Goal: Find specific page/section: Find specific page/section

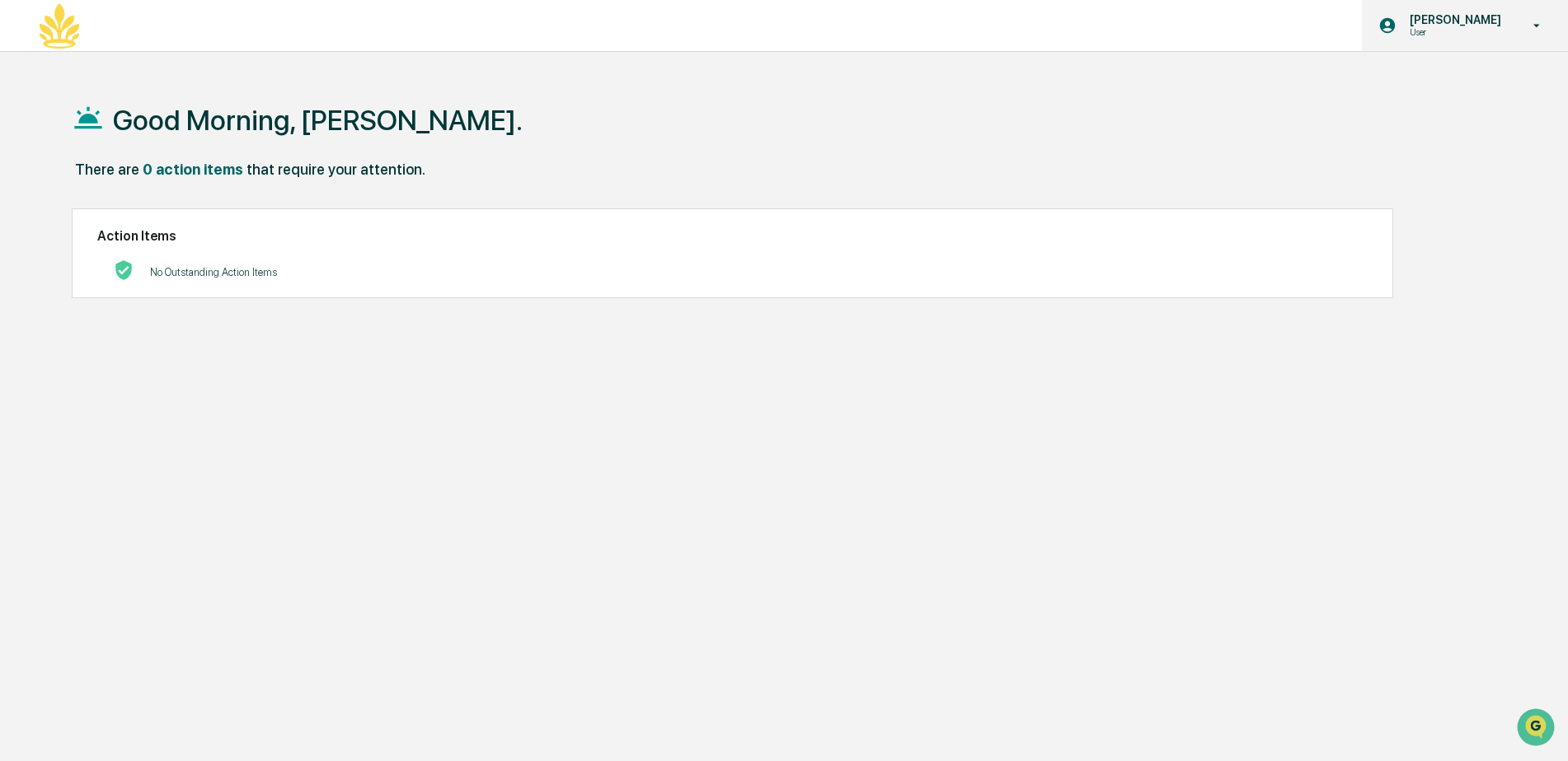
click at [1473, 32] on p "User" at bounding box center [1452, 32] width 113 height 11
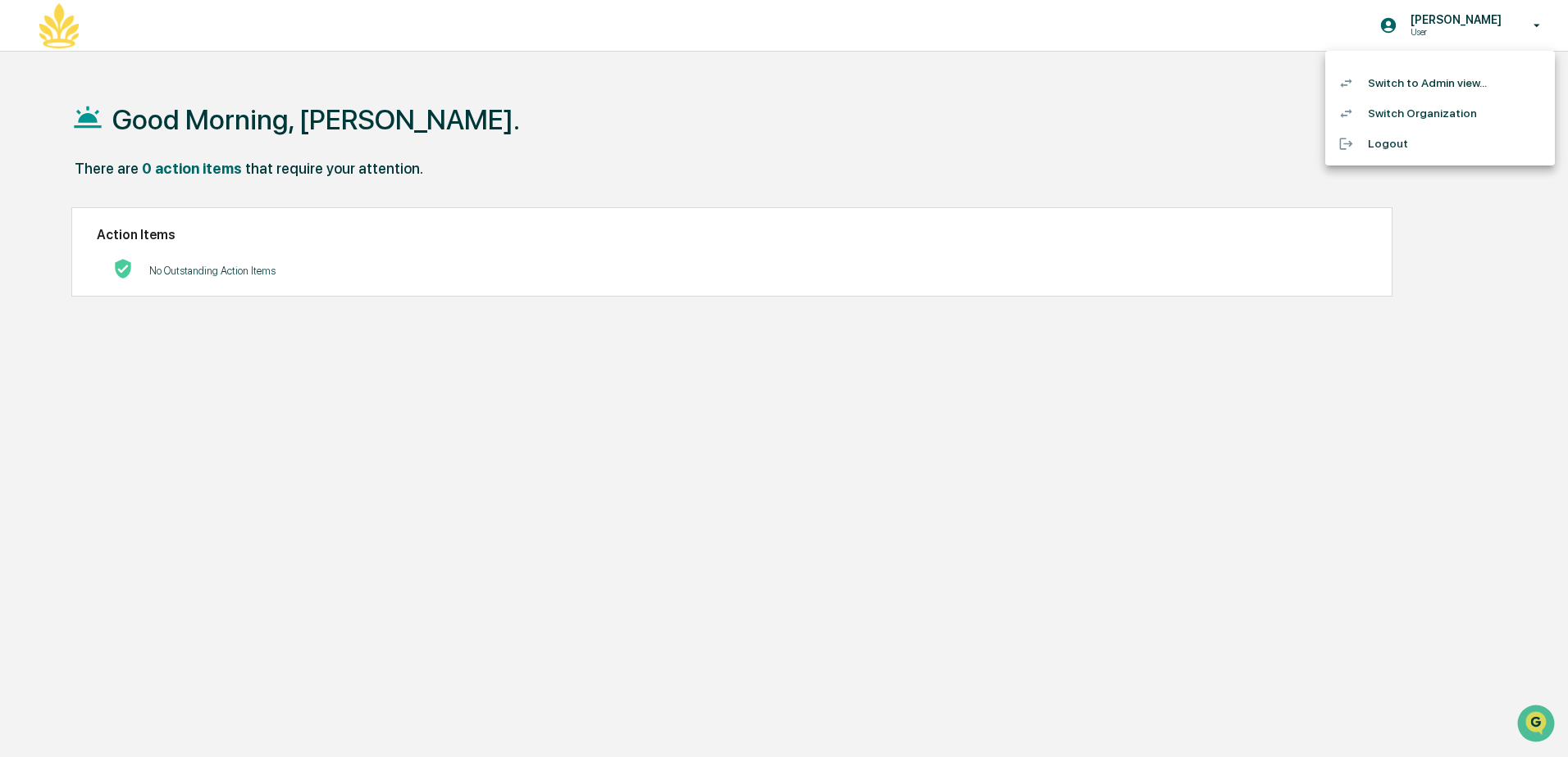
click at [1398, 82] on li "Switch to Admin view..." at bounding box center [1439, 83] width 229 height 30
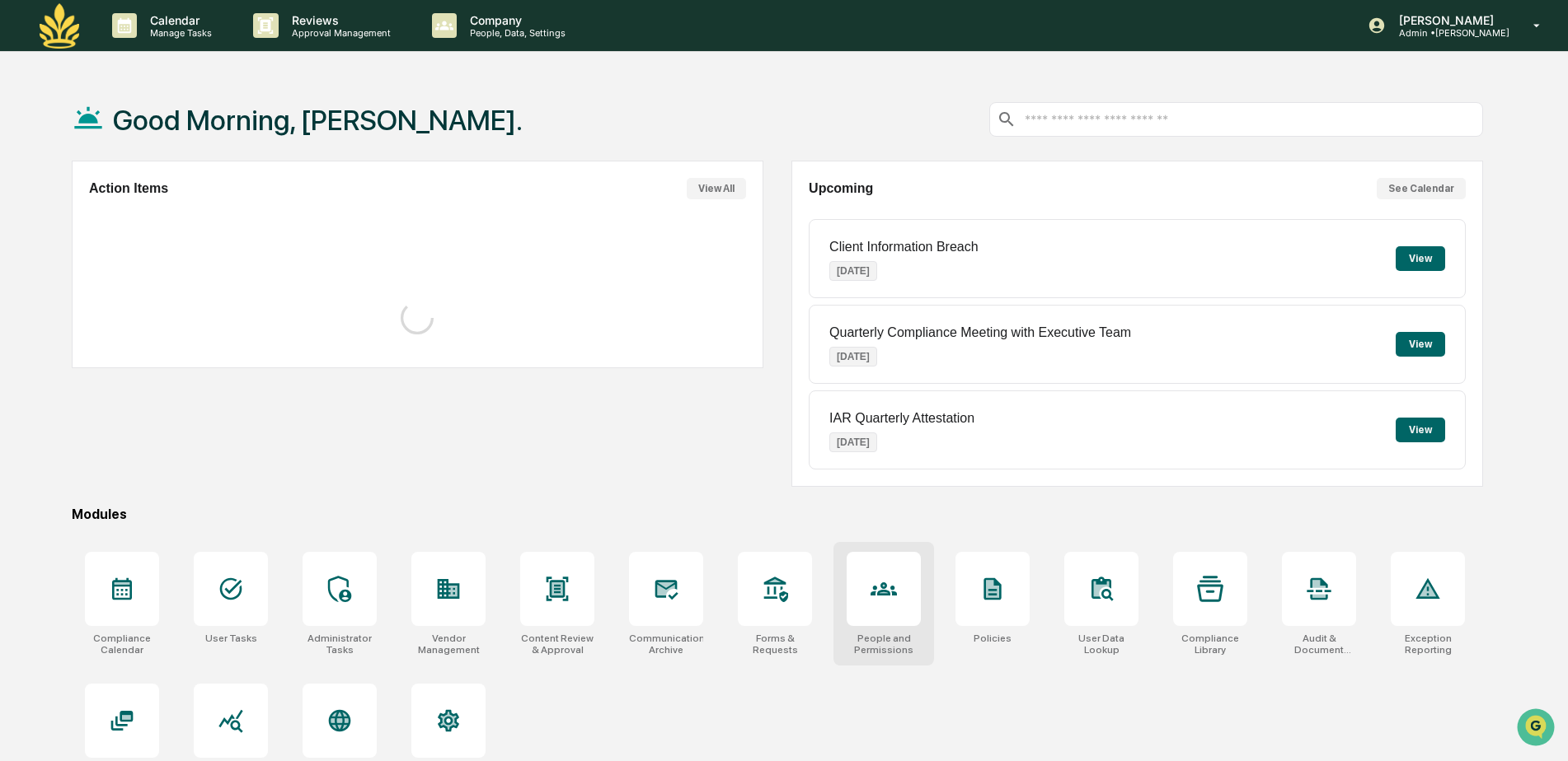
click at [875, 598] on icon at bounding box center [884, 589] width 26 height 26
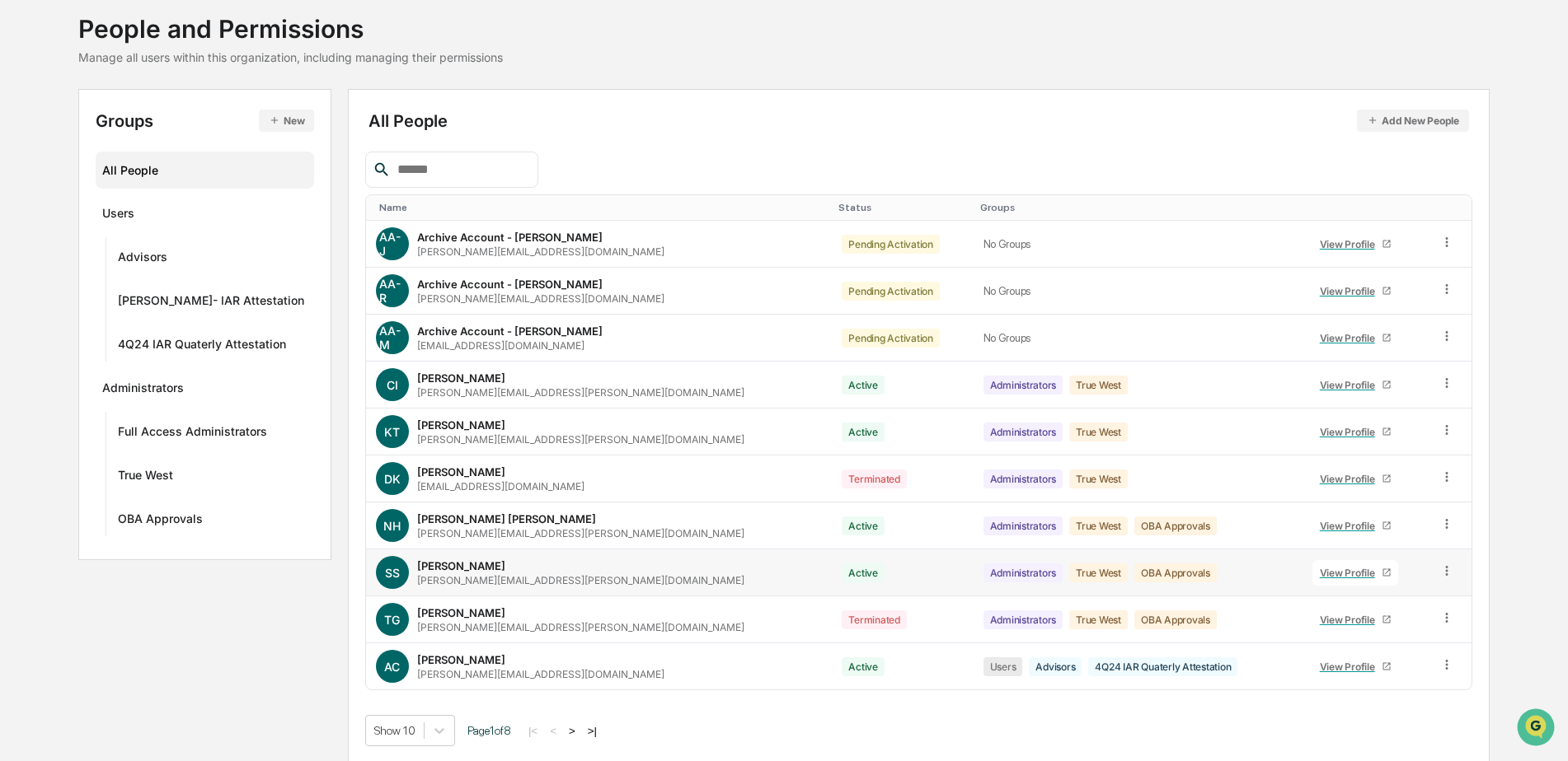
scroll to position [99, 0]
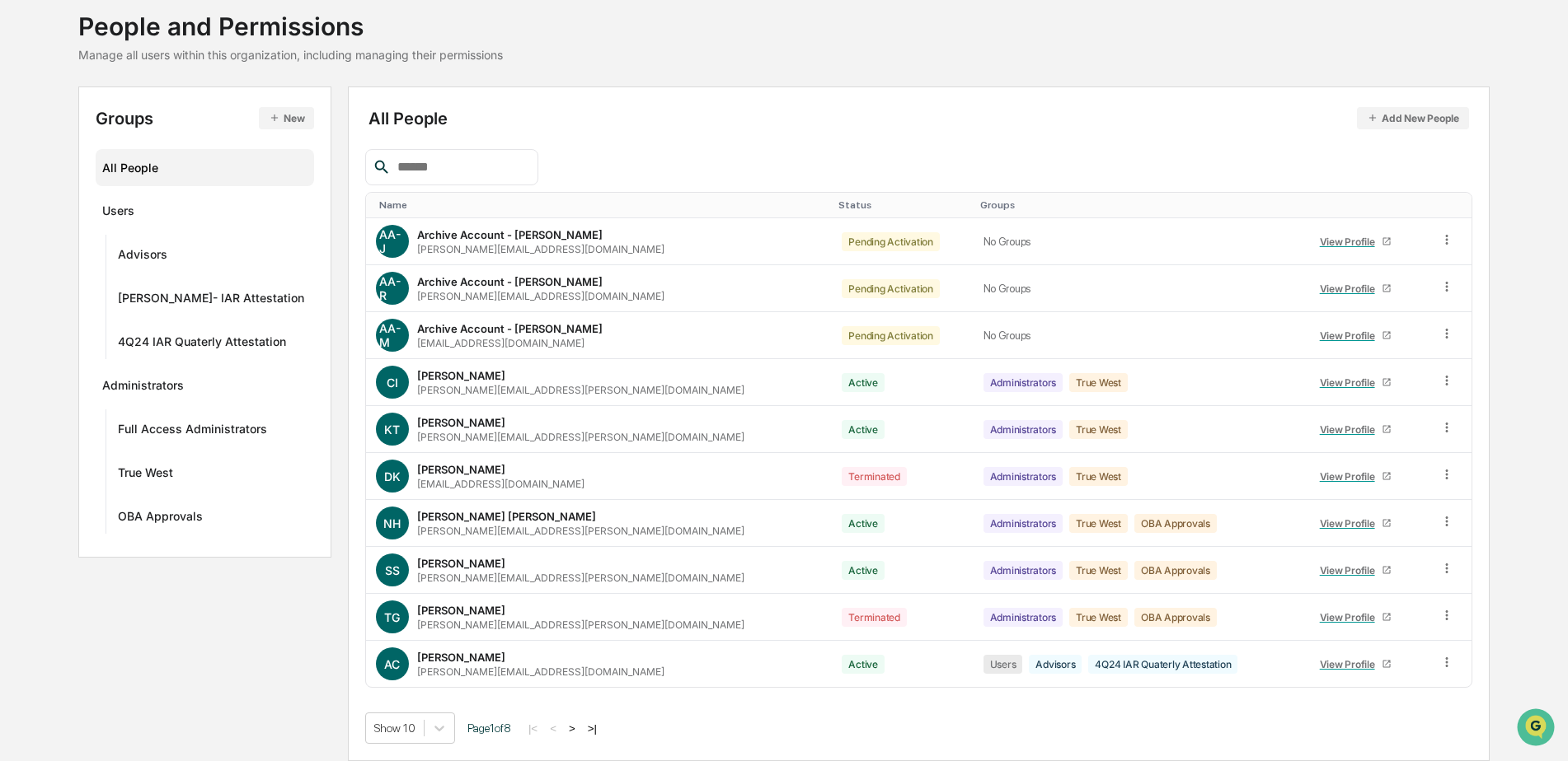
click at [596, 729] on button ">|" at bounding box center [592, 729] width 19 height 14
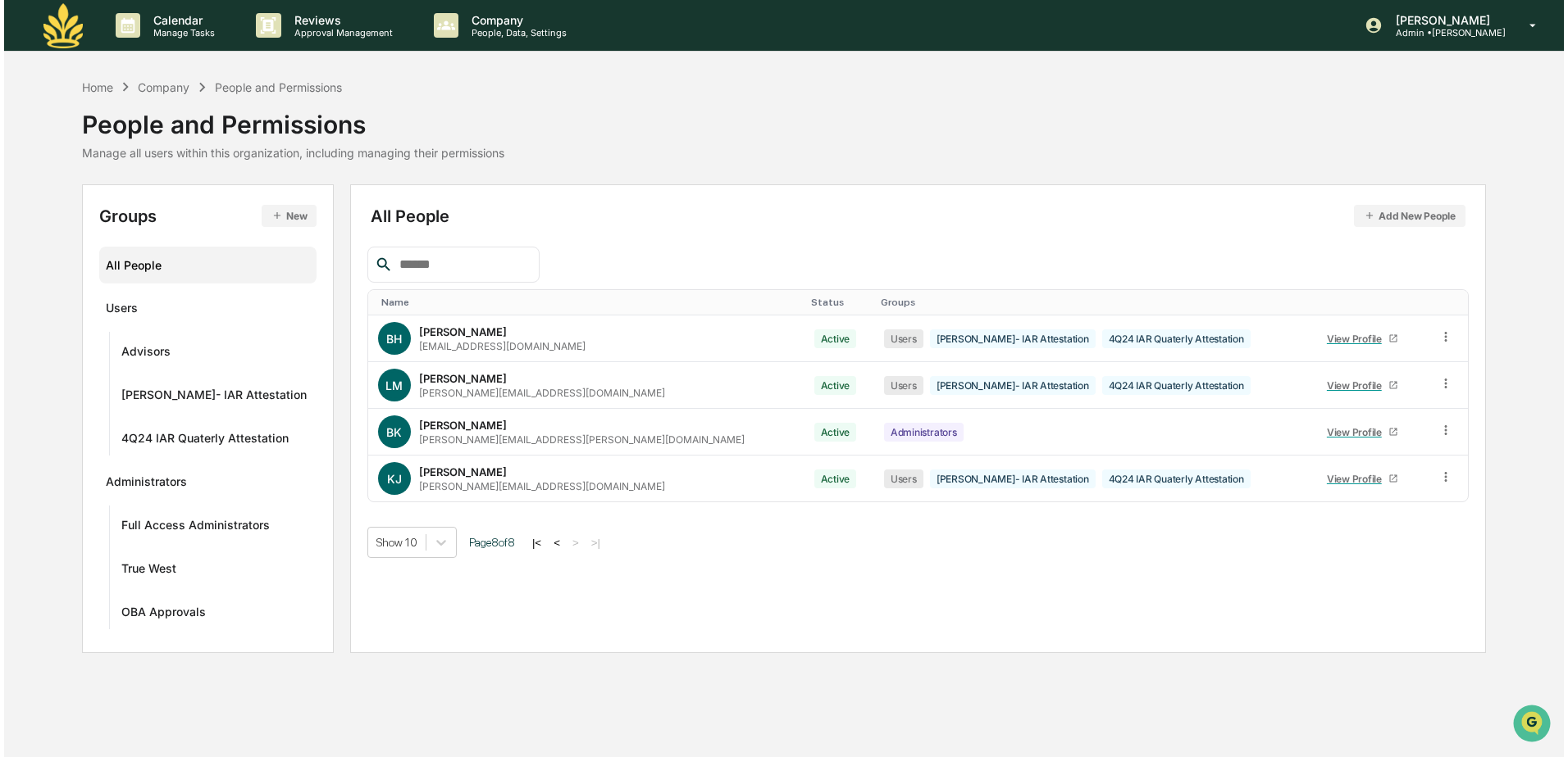
scroll to position [0, 0]
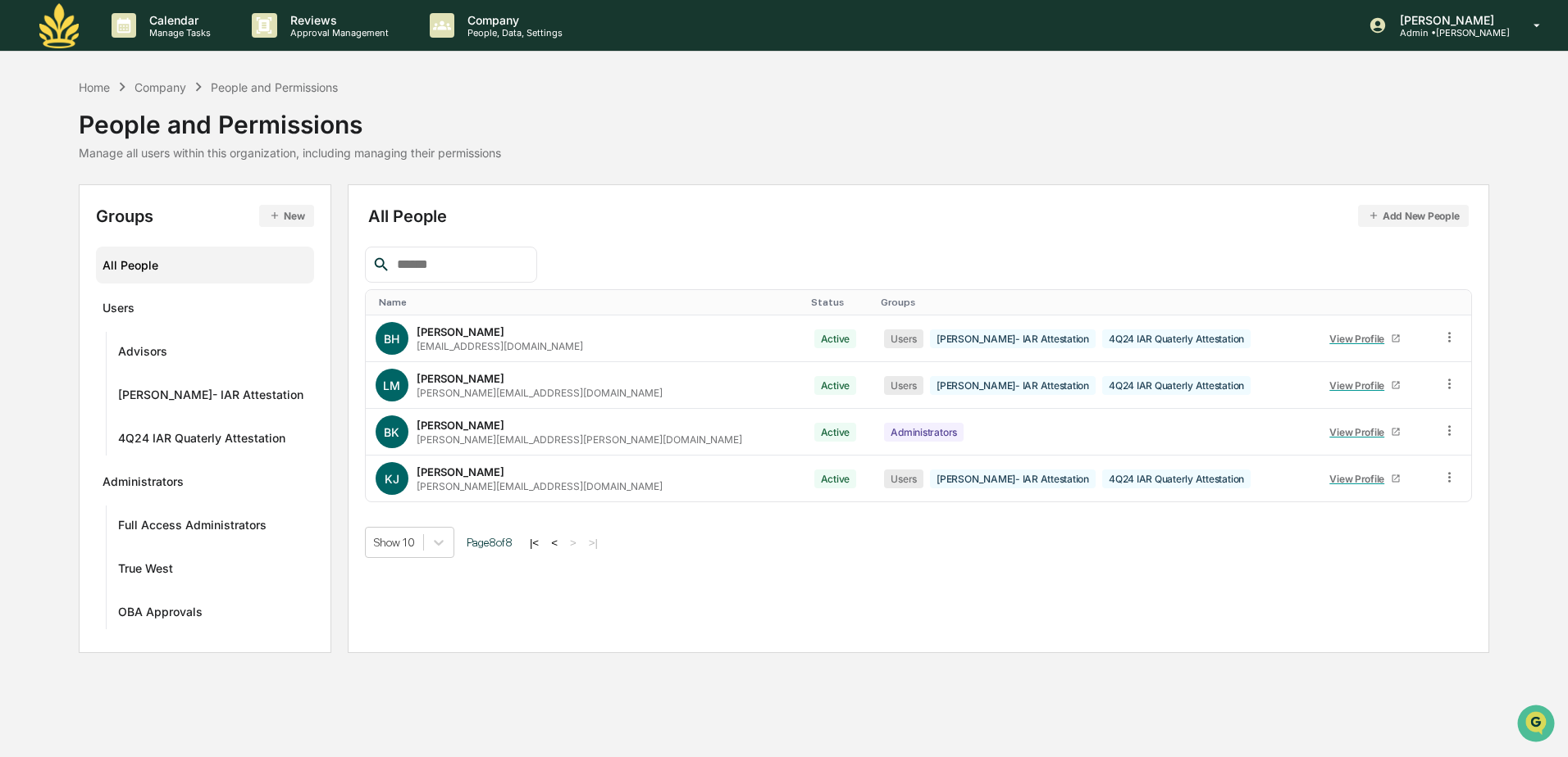
click at [415, 260] on input "text" at bounding box center [460, 265] width 139 height 21
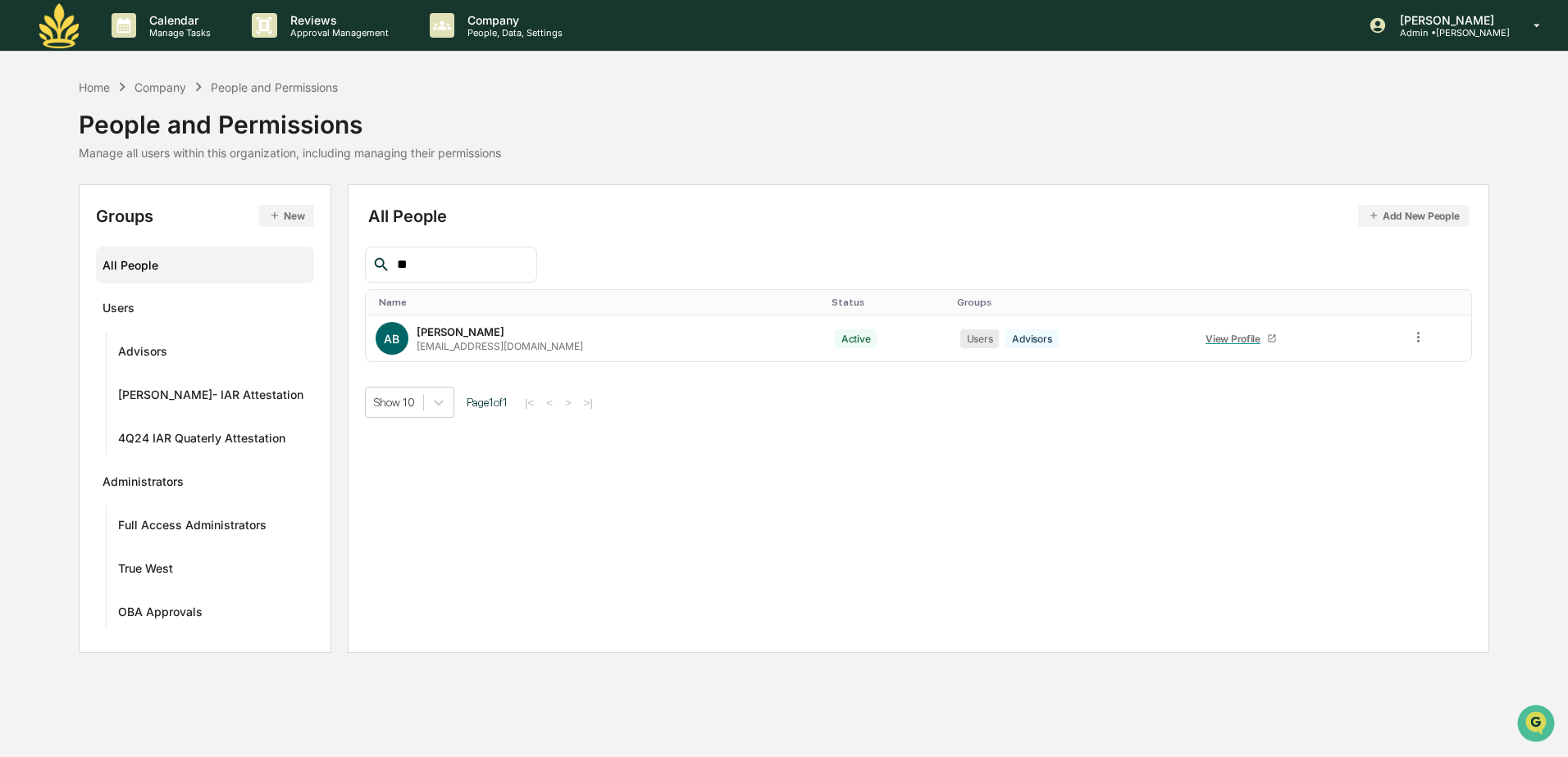
type input "*"
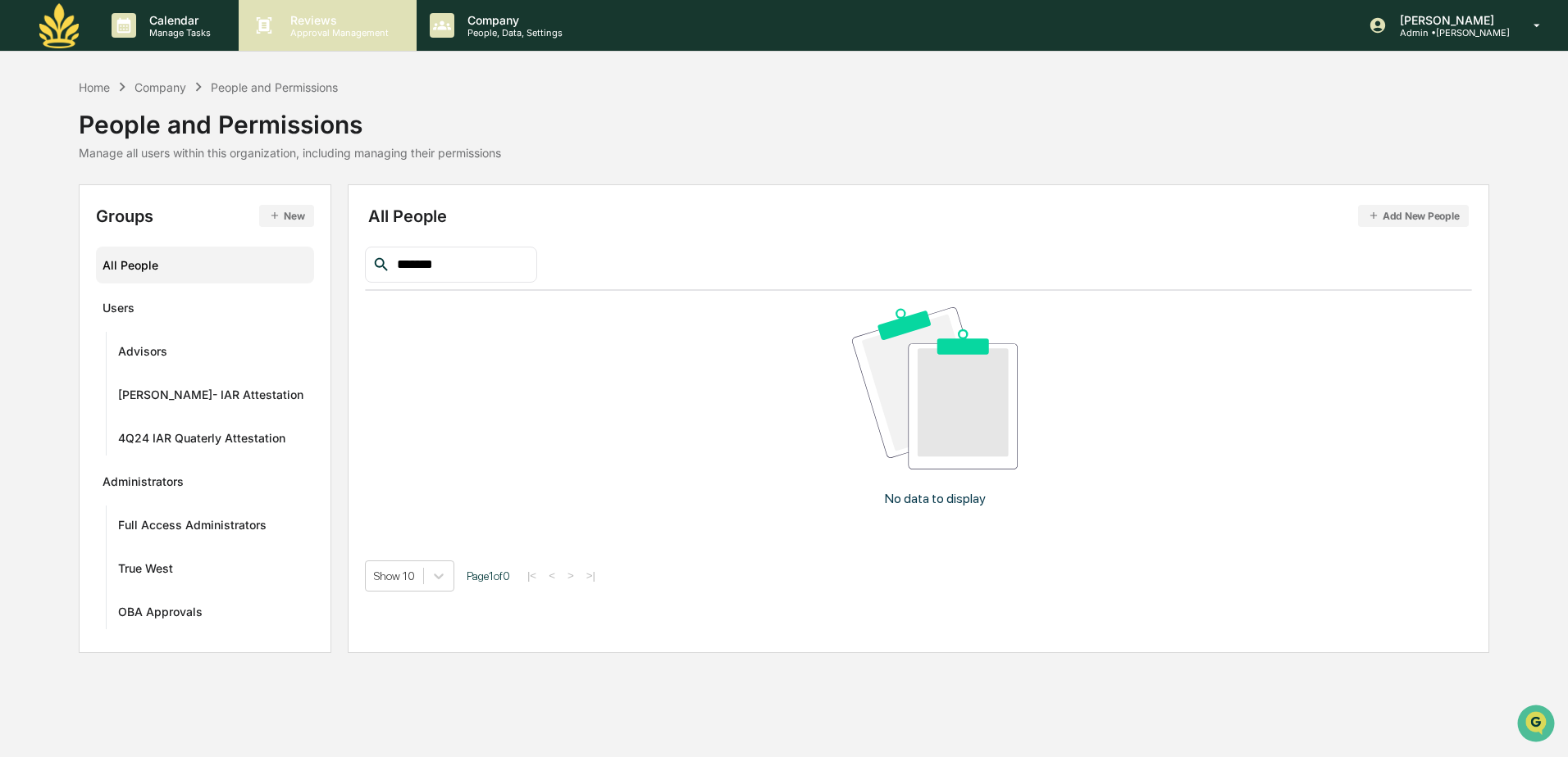
type input "*******"
